Goal: Information Seeking & Learning: Learn about a topic

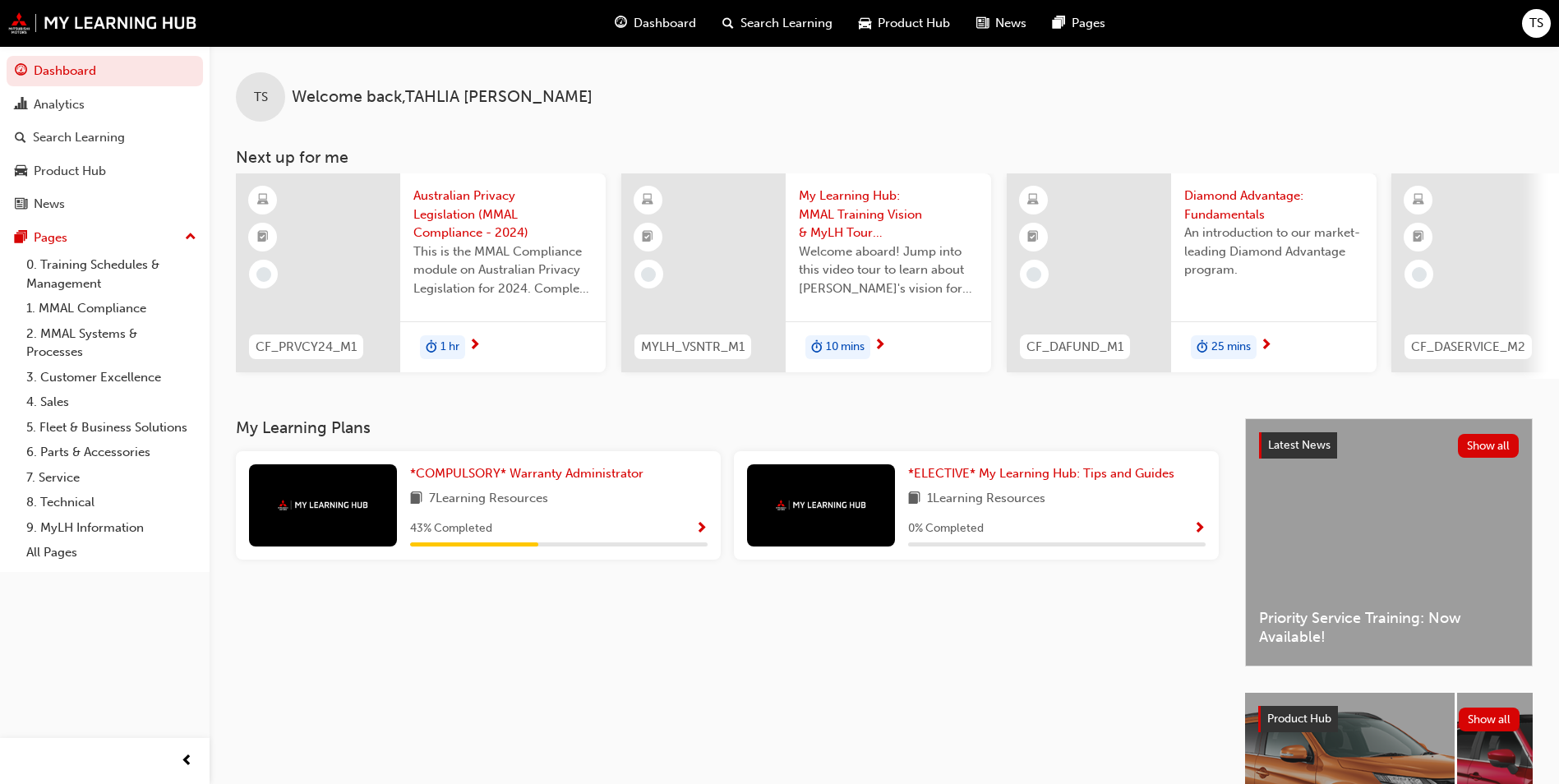
click at [465, 465] on div "*COMPULSORY* Warranty Administrator 7 Learning Resources 43 % Completed" at bounding box center [478, 505] width 485 height 108
click at [464, 476] on span "*COMPULSORY* Warranty Administrator" at bounding box center [526, 472] width 233 height 15
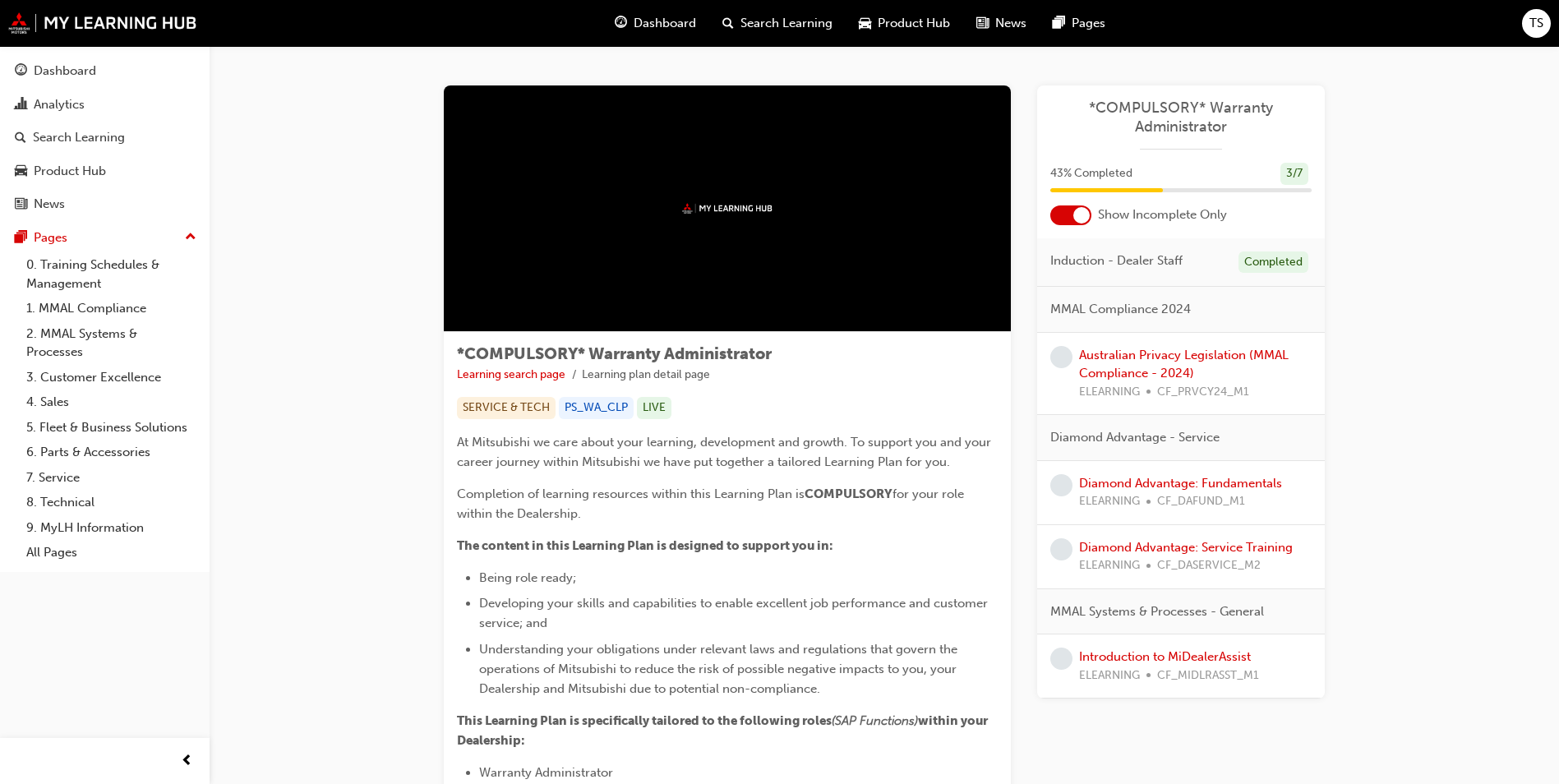
click at [1128, 363] on div "Australian Privacy Legislation (MMAL Compliance - 2024) ELEARNING CF_PRVCY24_M1" at bounding box center [1195, 373] width 232 height 56
click at [1134, 355] on link "Australian Privacy Legislation (MMAL Compliance - 2024)" at bounding box center [1183, 364] width 209 height 33
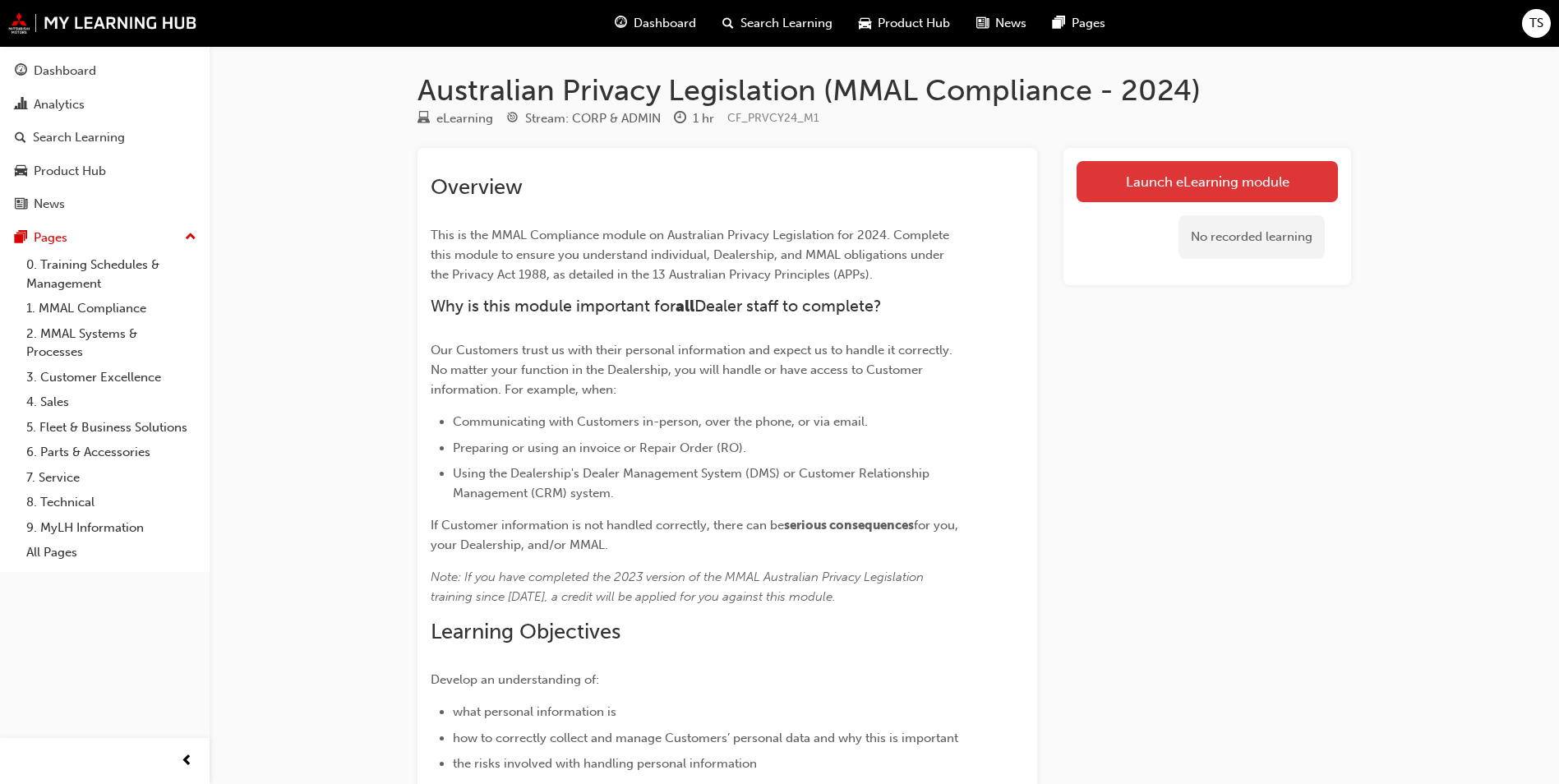
click at [1223, 195] on link "Launch eLearning module" at bounding box center [1207, 182] width 261 height 41
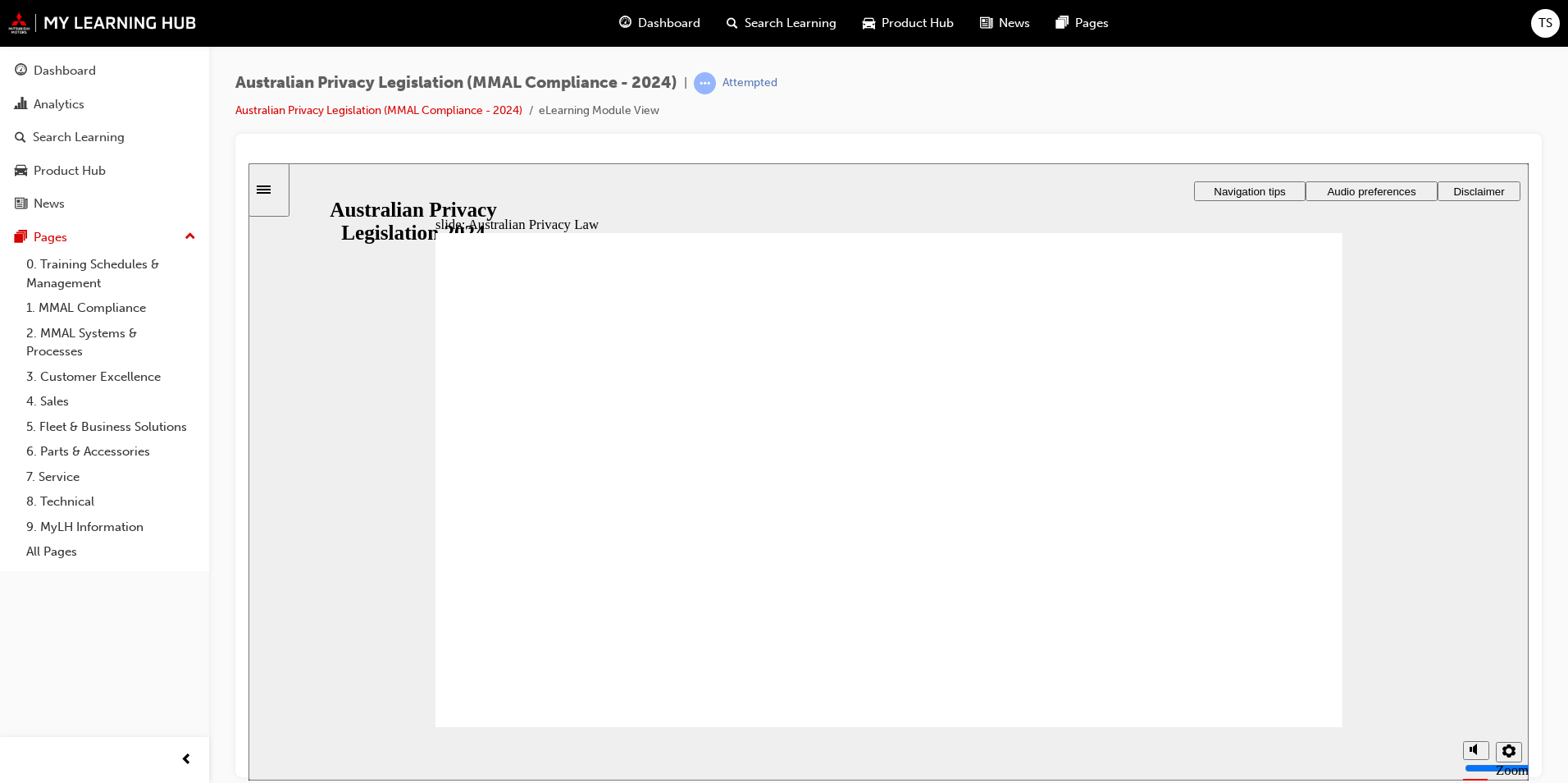
checkbox input "true"
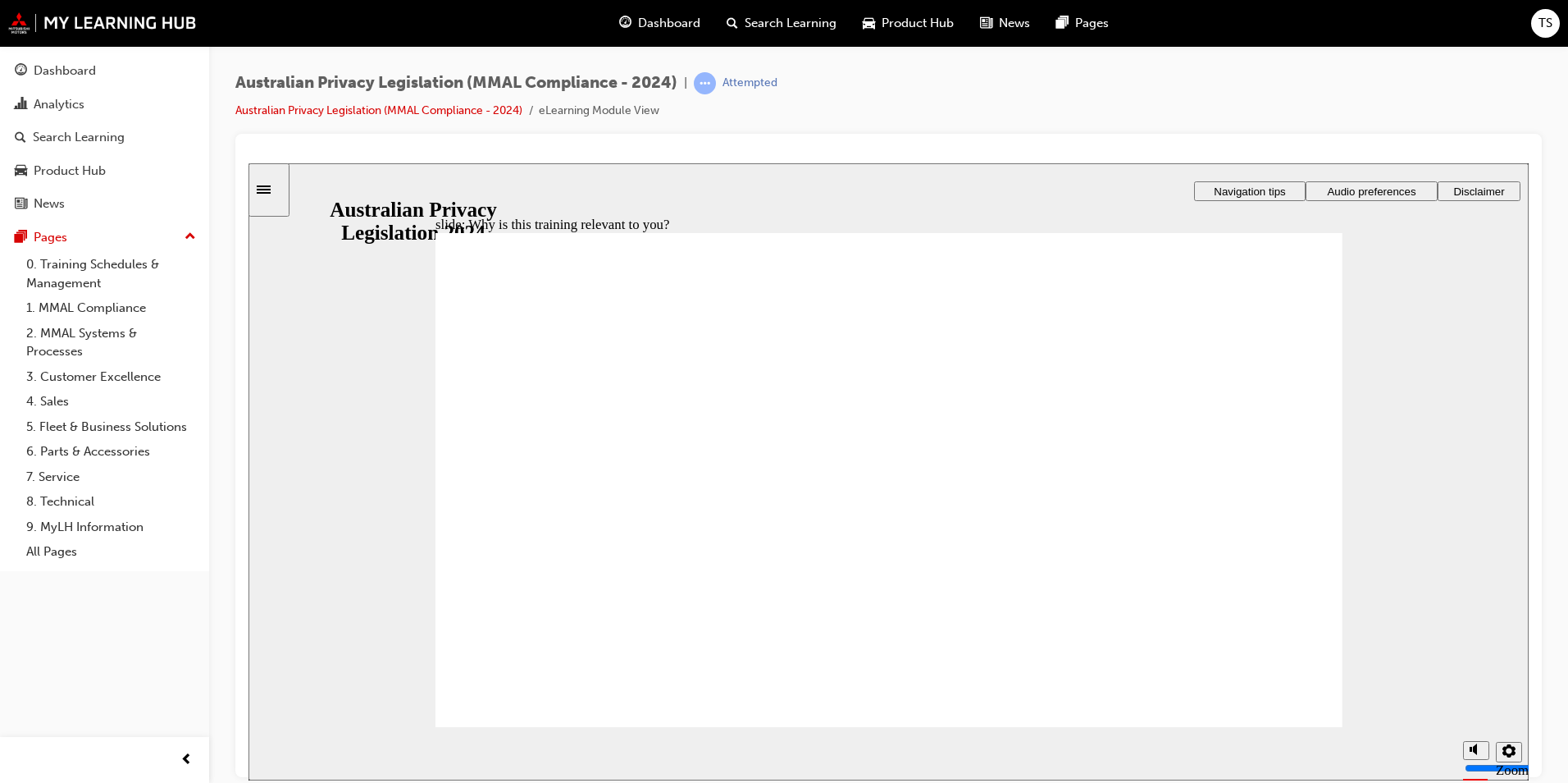
checkbox input "true"
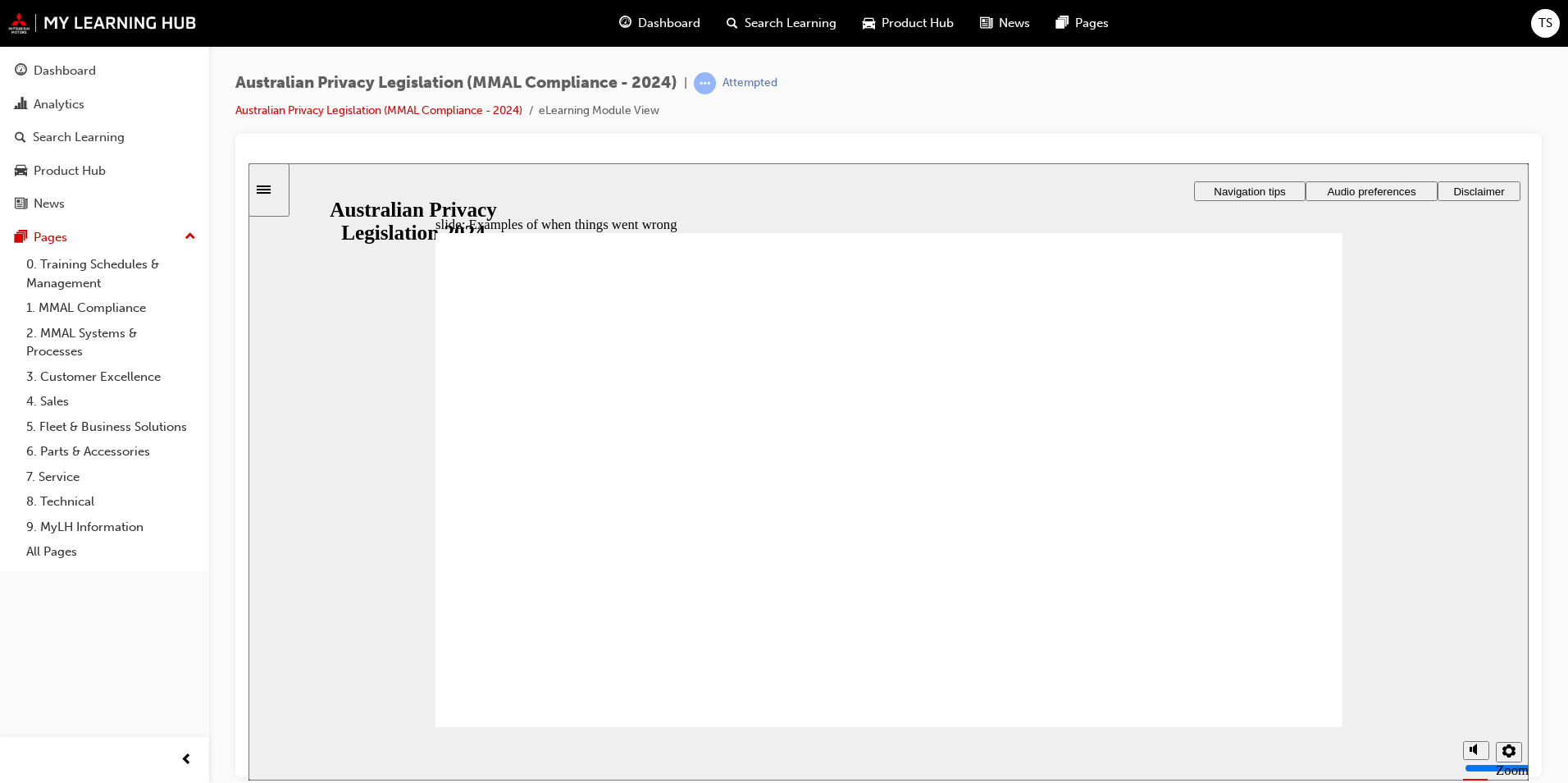
radio input "true"
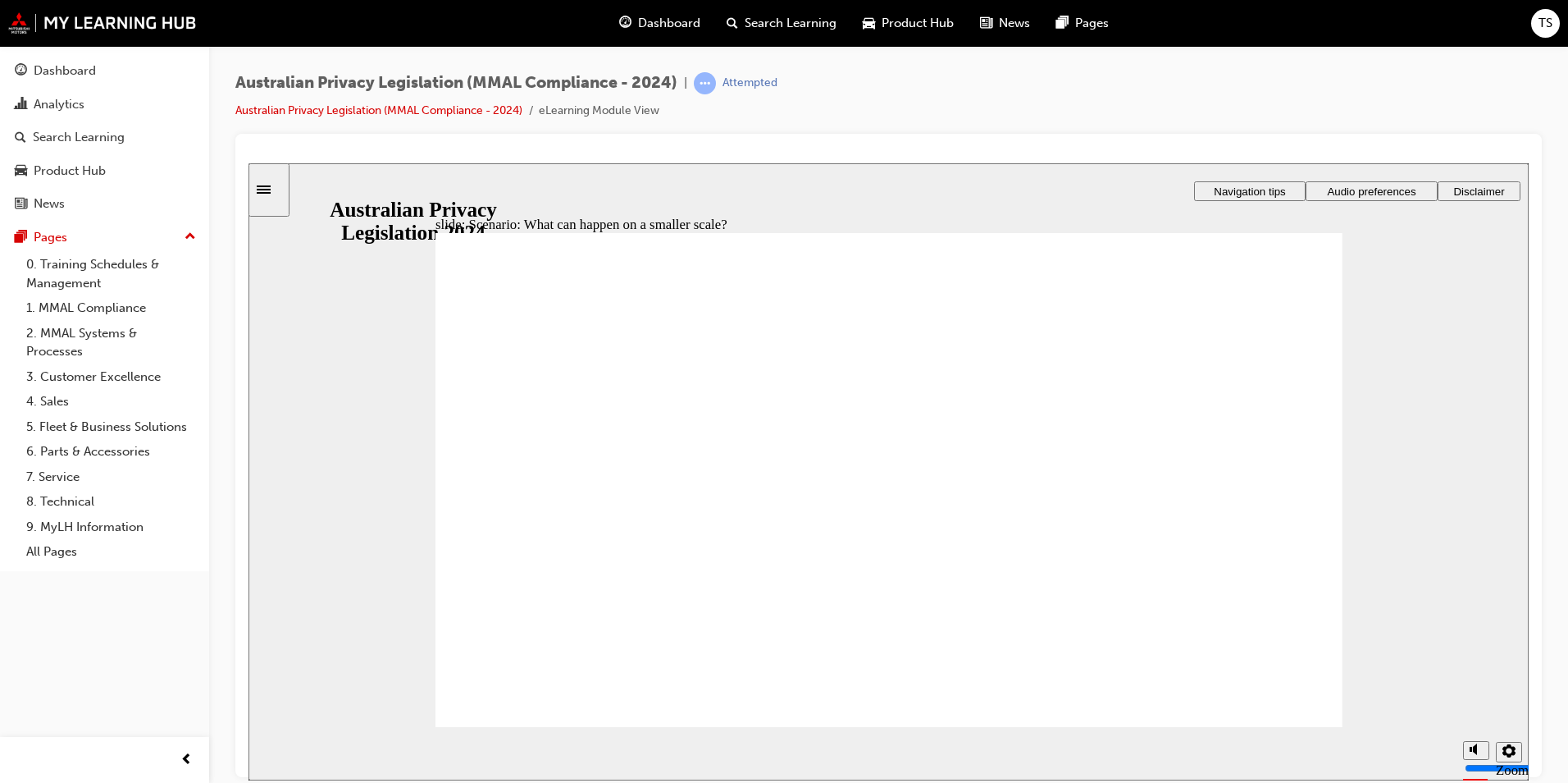
radio input "true"
